Goal: Navigation & Orientation: Find specific page/section

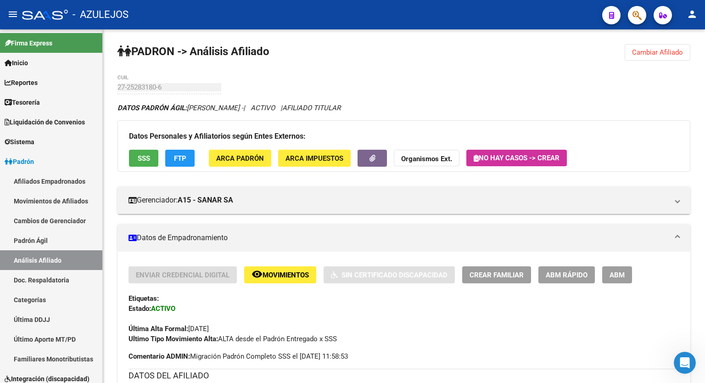
scroll to position [430, 0]
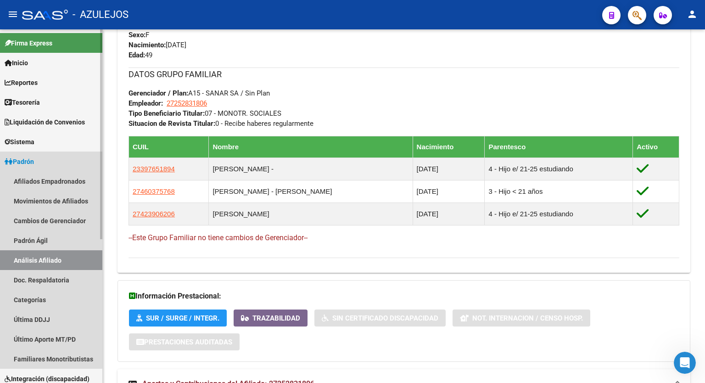
click at [34, 161] on span "Padrón" at bounding box center [19, 162] width 29 height 10
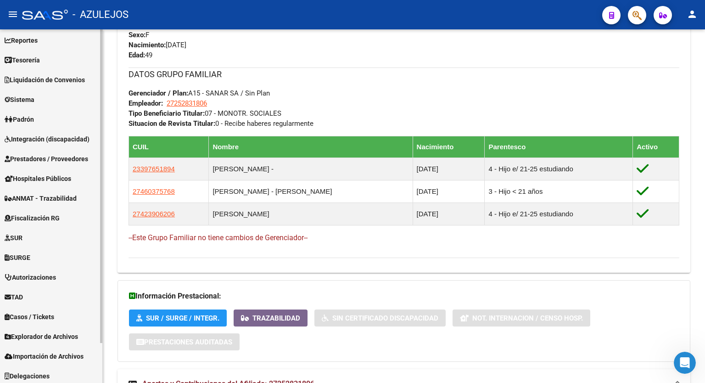
scroll to position [45, 0]
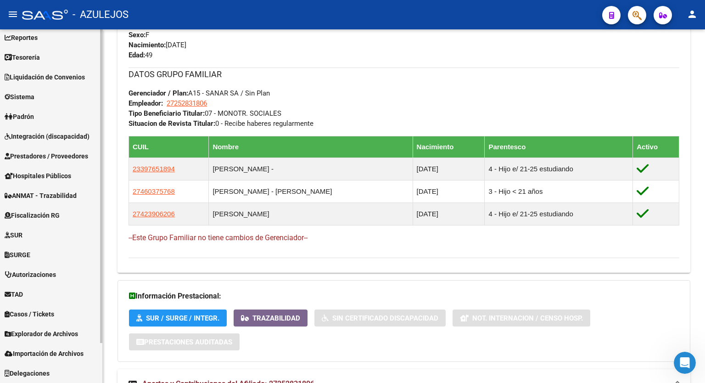
click at [99, 311] on div "Firma Express Inicio Calendario SSS Instructivos Contacto OS Reportes Tablero d…" at bounding box center [52, 183] width 105 height 398
click at [31, 294] on link "TAD" at bounding box center [51, 294] width 102 height 20
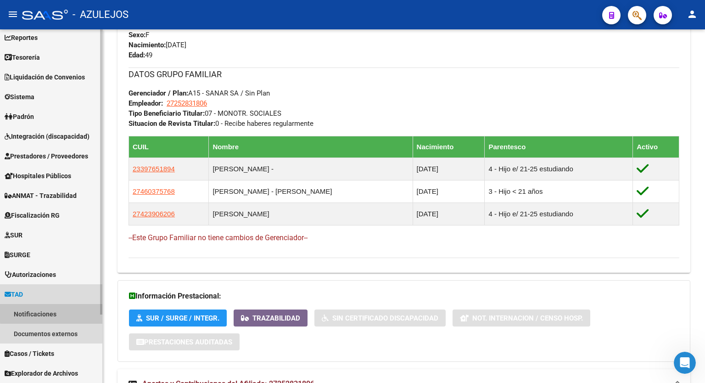
click at [62, 312] on link "Notificaciones" at bounding box center [51, 314] width 102 height 20
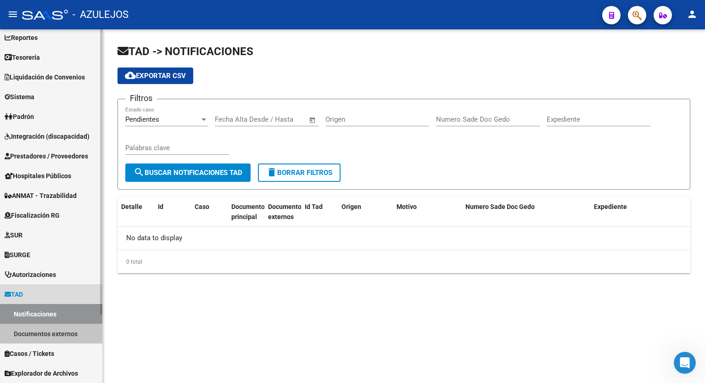
click at [46, 330] on link "Documentos externos" at bounding box center [51, 334] width 102 height 20
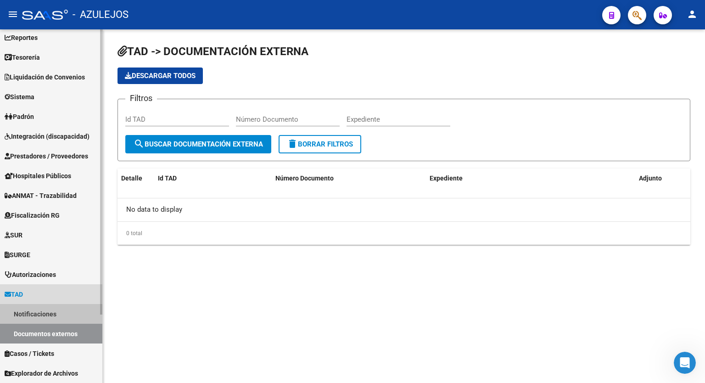
click at [39, 316] on link "Notificaciones" at bounding box center [51, 314] width 102 height 20
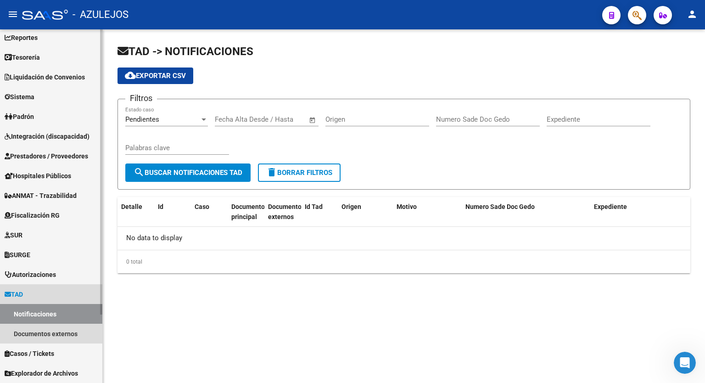
click at [35, 291] on link "TAD" at bounding box center [51, 294] width 102 height 20
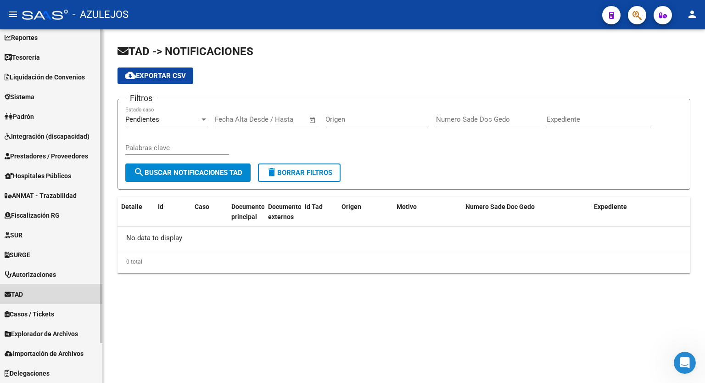
click at [40, 297] on link "TAD" at bounding box center [51, 294] width 102 height 20
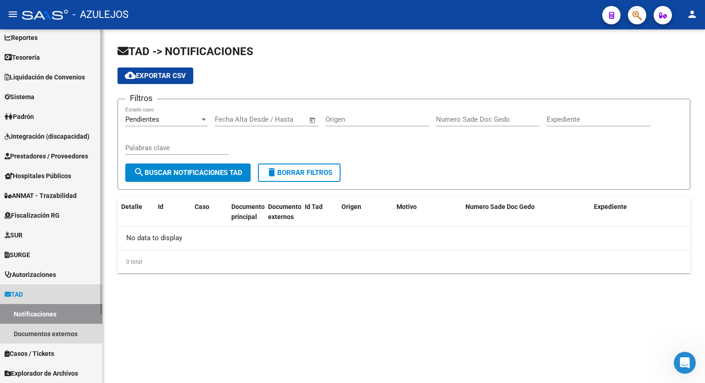
click at [27, 315] on link "Notificaciones" at bounding box center [51, 314] width 102 height 20
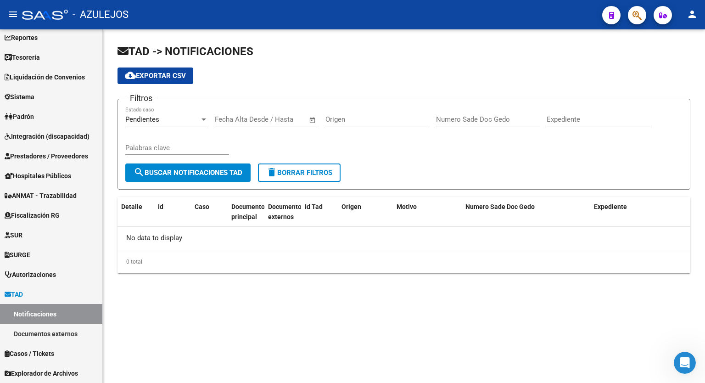
click at [286, 321] on mat-sidenav-content "TAD -> NOTIFICACIONES cloud_download Exportar CSV Filtros Pendientes Estado cas…" at bounding box center [404, 205] width 602 height 353
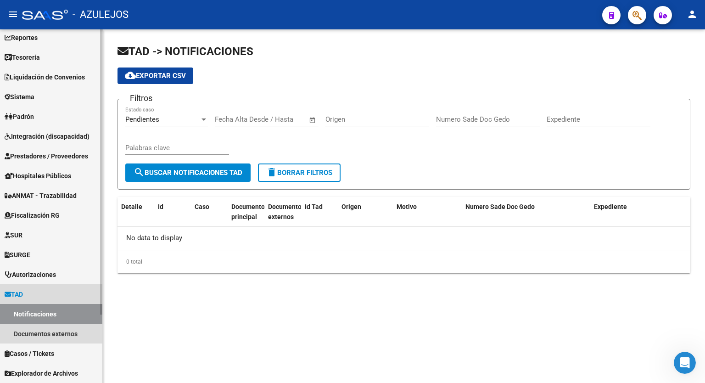
click at [23, 292] on span "TAD" at bounding box center [14, 294] width 18 height 10
